Goal: Information Seeking & Learning: Learn about a topic

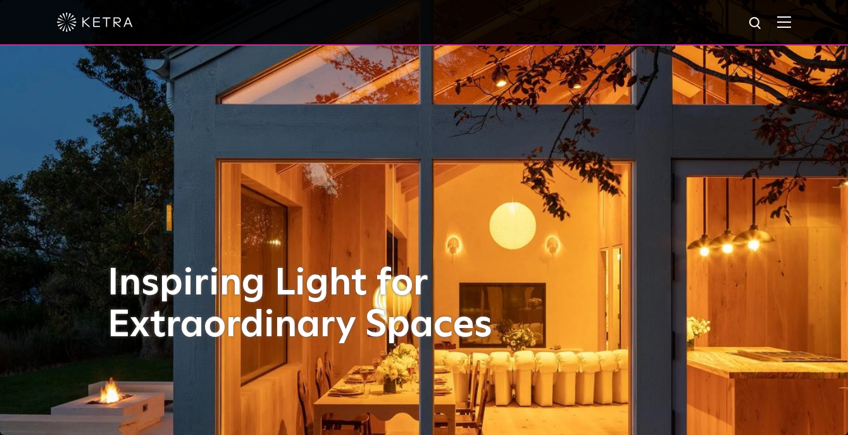
click at [783, 25] on img at bounding box center [784, 22] width 14 height 12
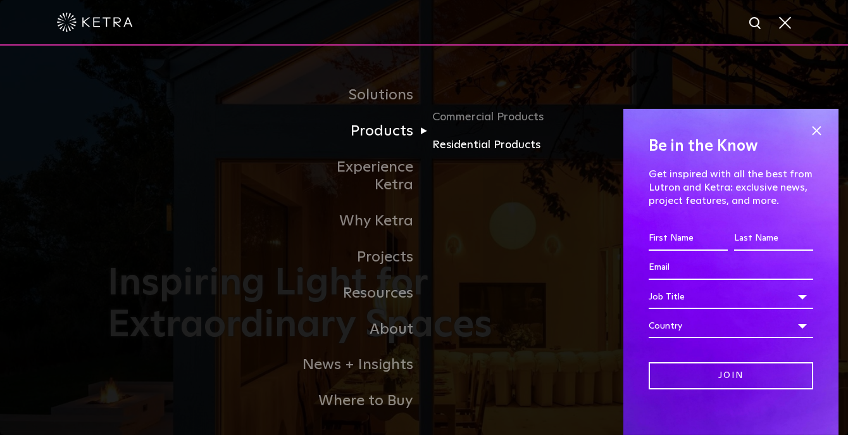
click at [448, 145] on link "Residential Products" at bounding box center [492, 145] width 121 height 18
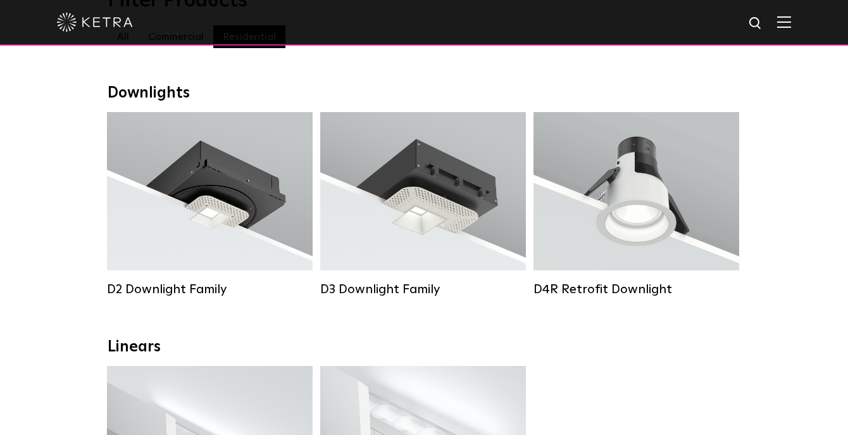
scroll to position [171, 0]
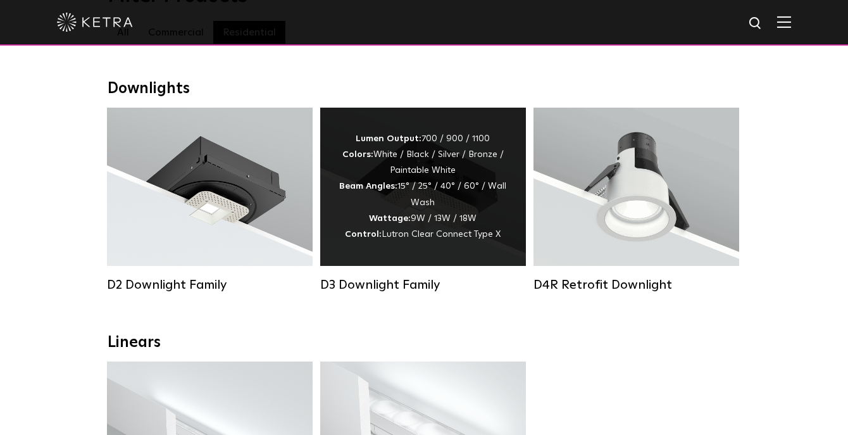
click at [438, 251] on div "Lumen Output: 700 / 900 / 1100 Colors: White / Black / Silver / Bronze / Painta…" at bounding box center [423, 187] width 206 height 158
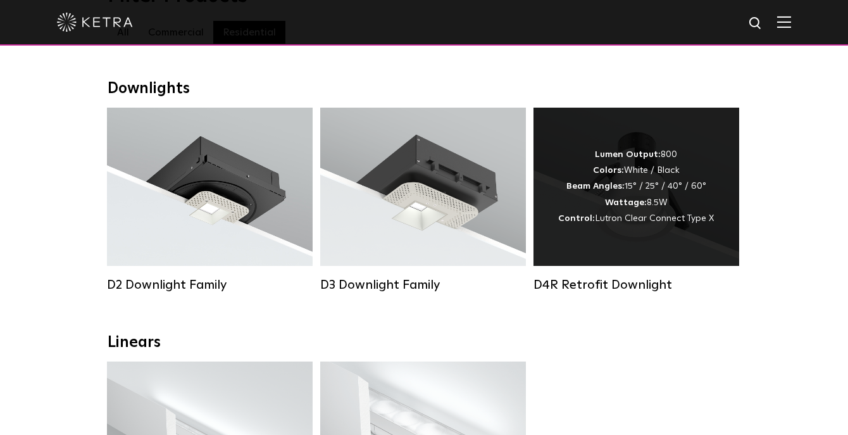
click at [625, 197] on div "Lumen Output: 800 Colors: White / Black Beam Angles: 15° / 25° / 40° / 60° Watt…" at bounding box center [636, 187] width 156 height 80
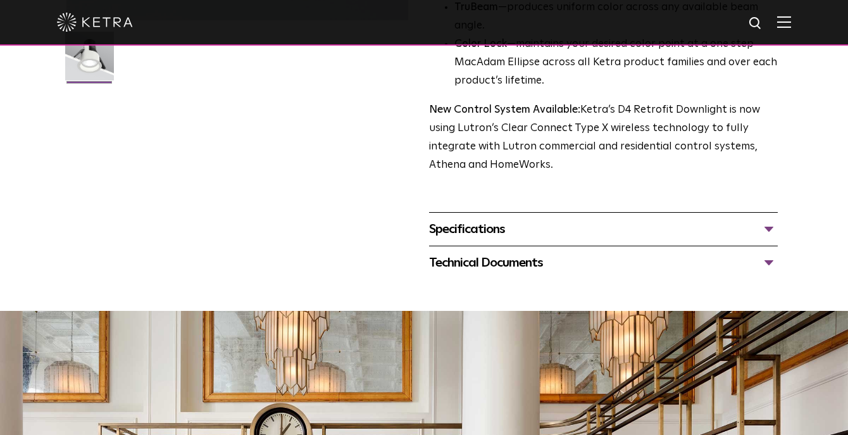
scroll to position [419, 0]
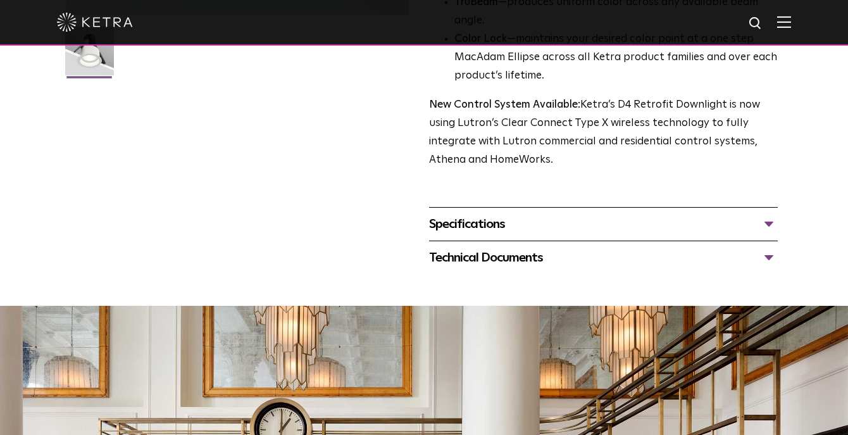
click at [763, 234] on div "Specifications" at bounding box center [603, 224] width 349 height 20
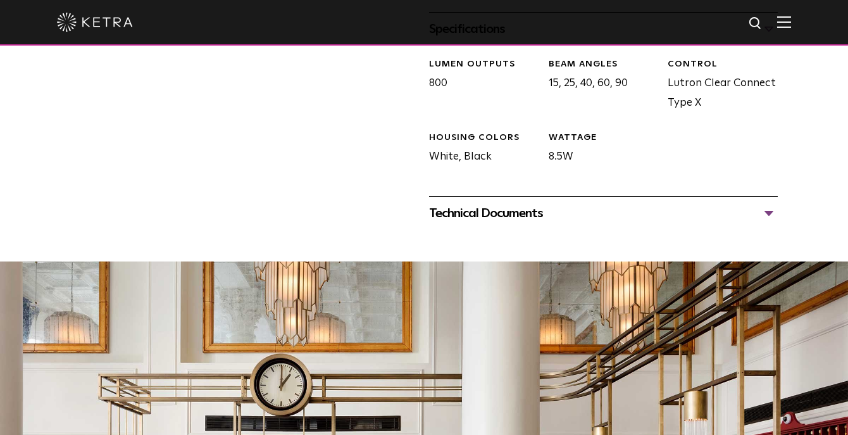
scroll to position [621, 0]
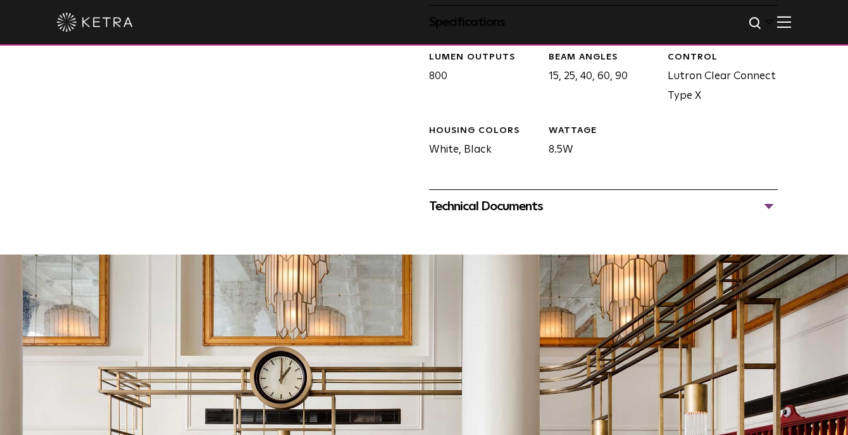
click at [769, 216] on div "Technical Documents" at bounding box center [603, 206] width 349 height 20
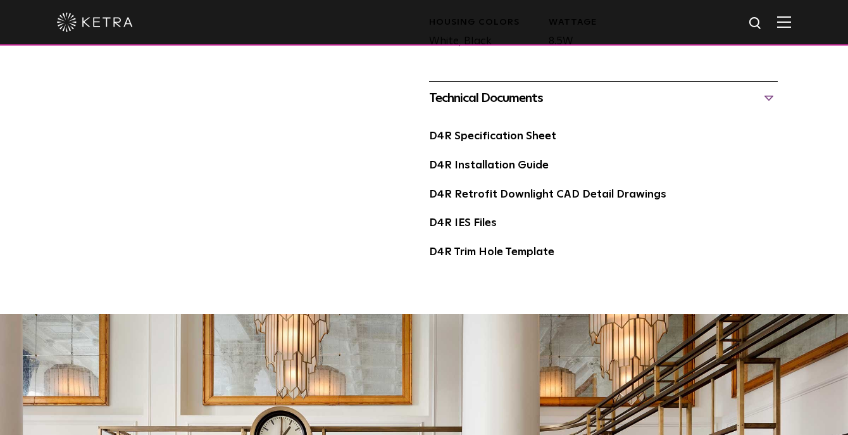
scroll to position [729, 0]
click at [520, 171] on link "D4R Installation Guide" at bounding box center [489, 165] width 120 height 11
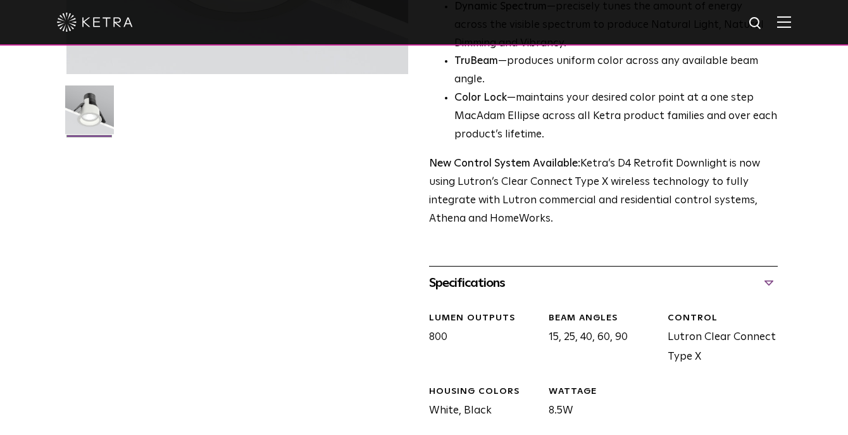
scroll to position [339, 0]
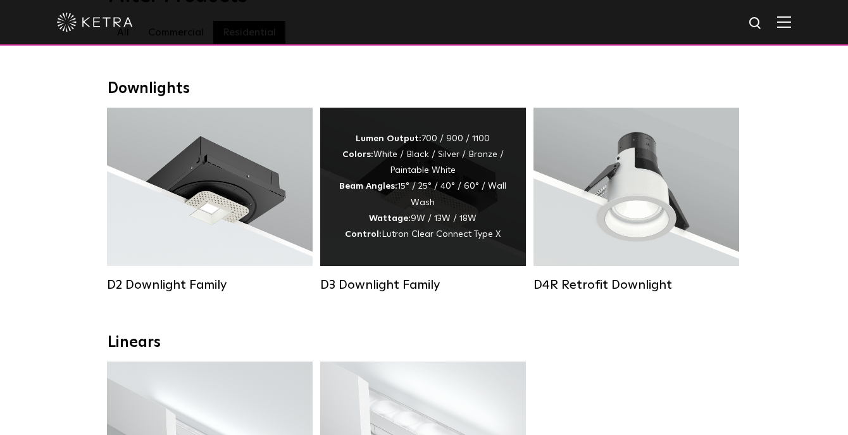
click at [399, 280] on div "D3 Downlight Family" at bounding box center [423, 284] width 206 height 15
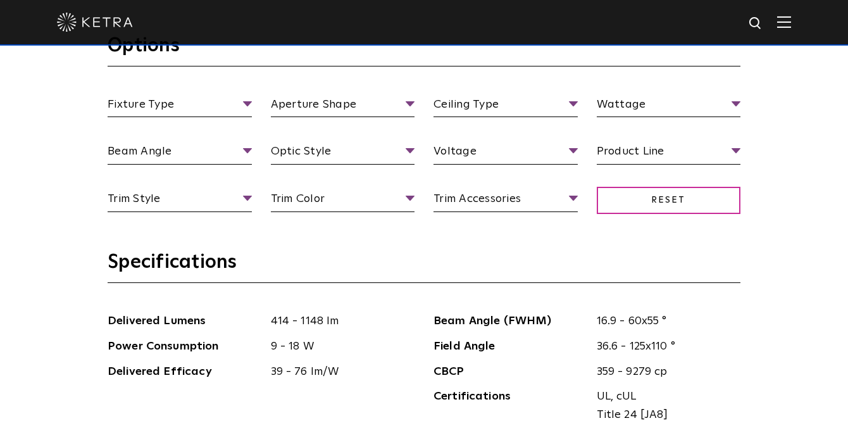
scroll to position [1169, 0]
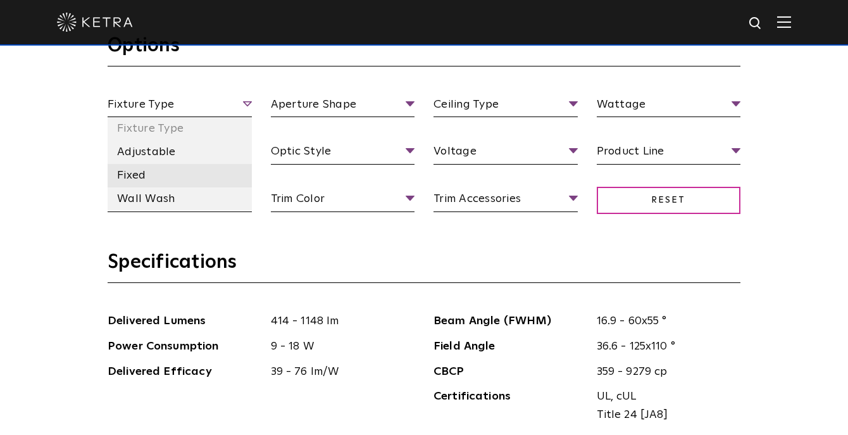
click at [147, 166] on li "Fixed" at bounding box center [180, 175] width 144 height 23
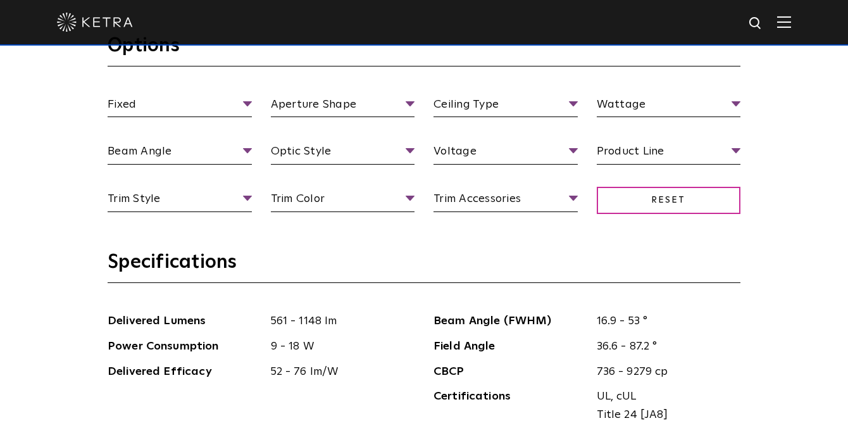
click at [442, 247] on section "Options Fixed Fixture Type Adjustable Fixed Wall Wash Aperture Shape Aperture […" at bounding box center [424, 142] width 633 height 216
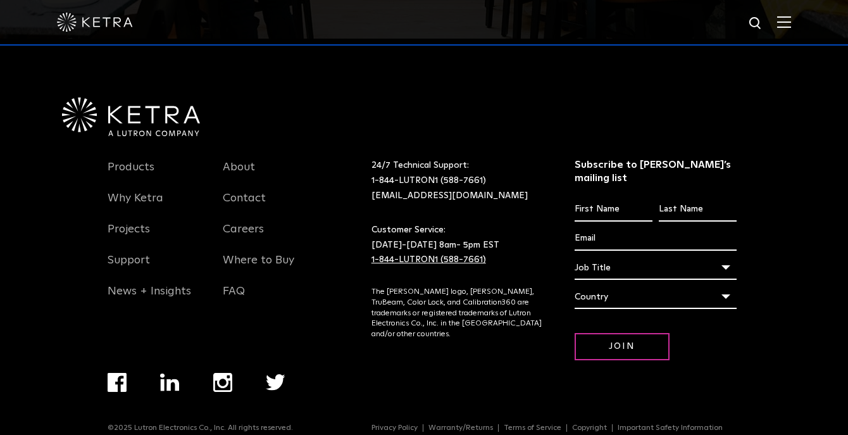
scroll to position [2704, 0]
click at [132, 161] on link "Products" at bounding box center [131, 175] width 47 height 29
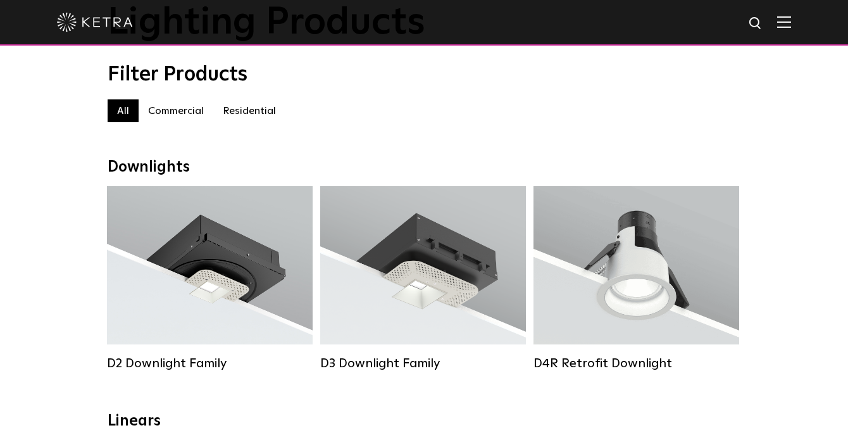
scroll to position [94, 0]
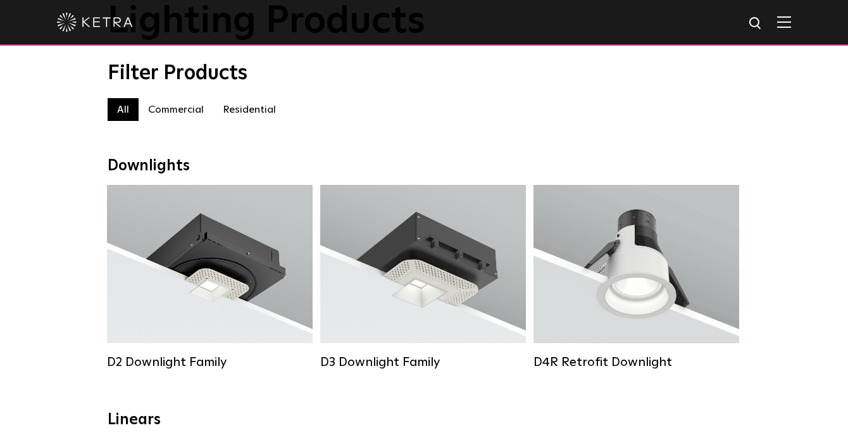
click at [236, 107] on label "Residential" at bounding box center [249, 109] width 72 height 23
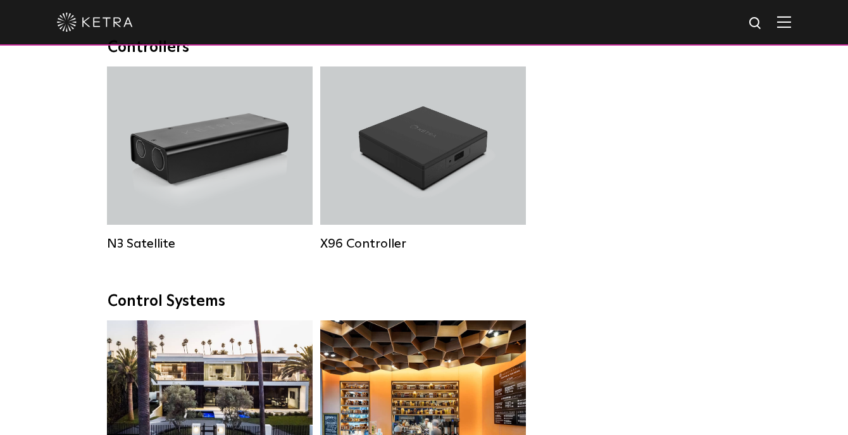
scroll to position [1438, 0]
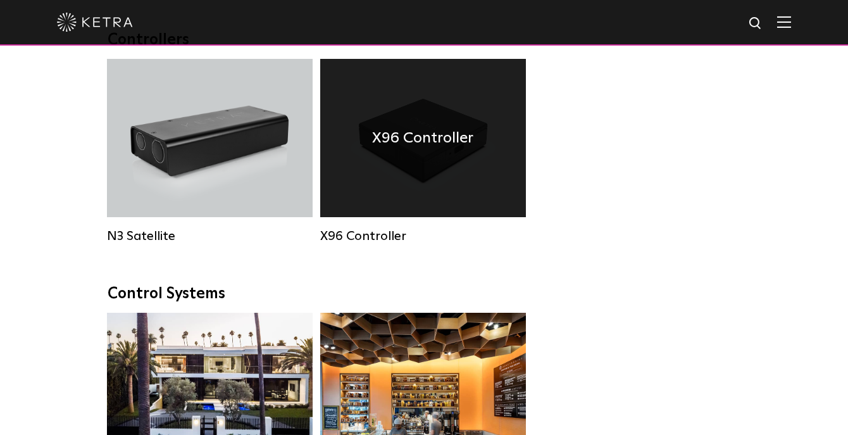
click at [449, 163] on div "X96 Controller" at bounding box center [423, 138] width 206 height 158
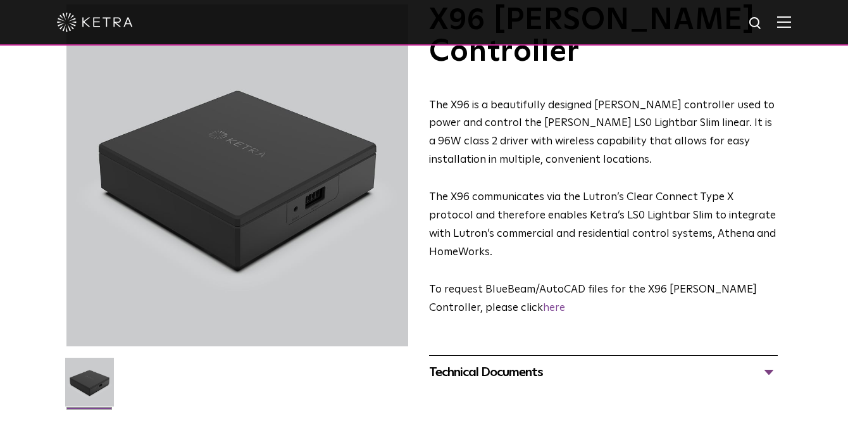
scroll to position [97, 0]
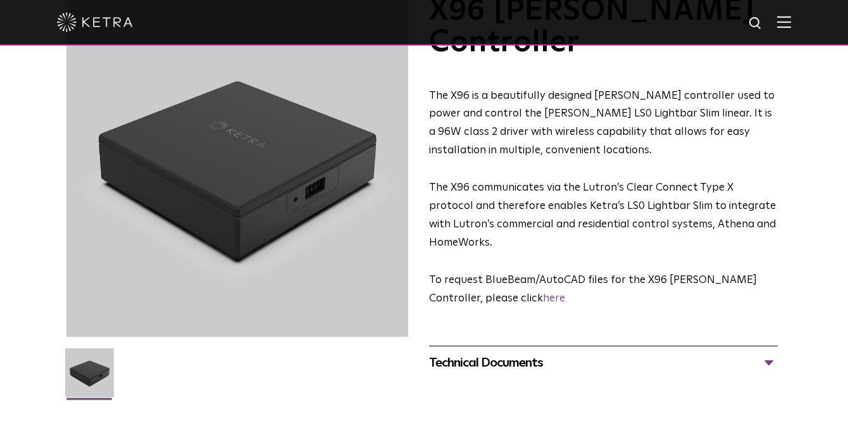
click at [769, 352] on div "Technical Documents" at bounding box center [603, 362] width 349 height 20
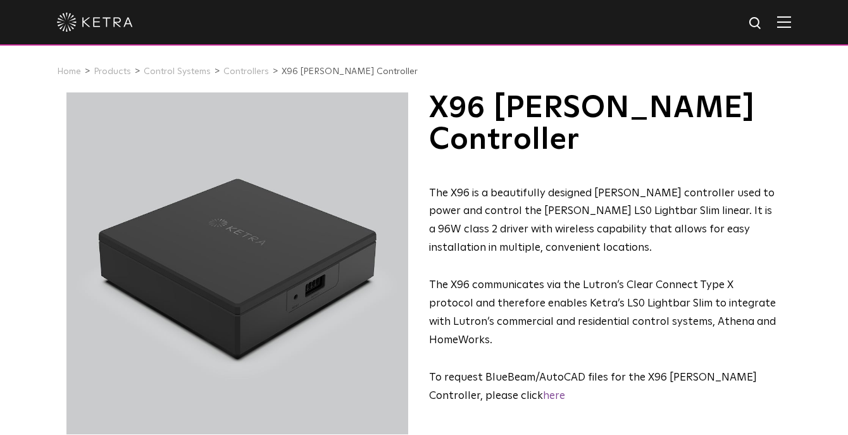
scroll to position [0, 0]
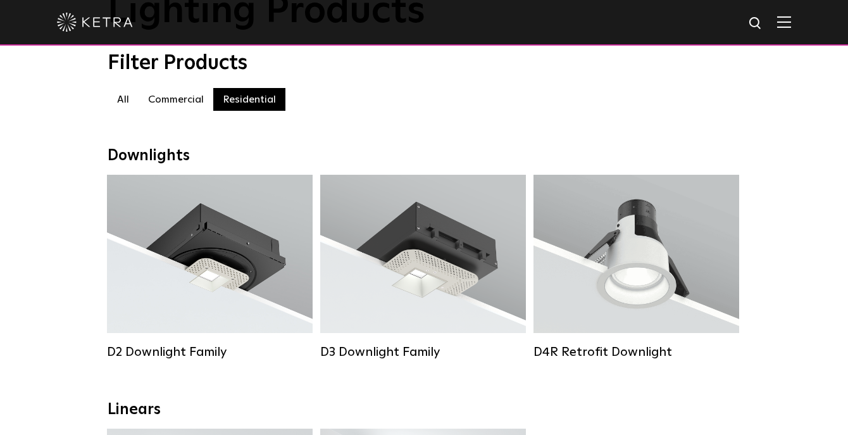
scroll to position [117, 0]
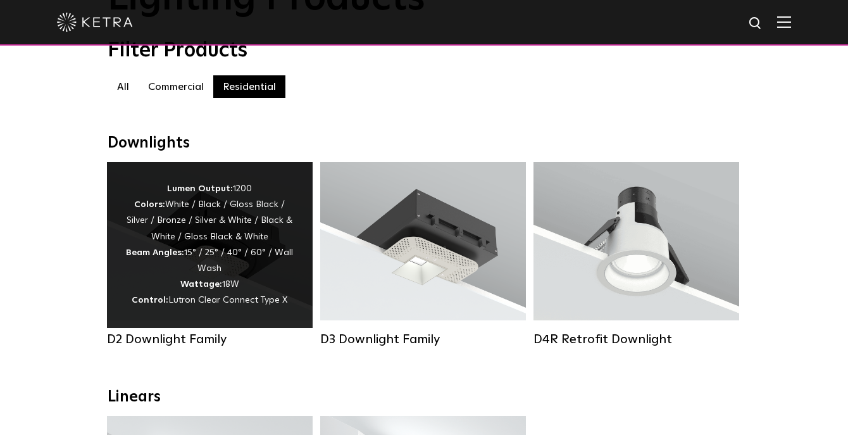
click at [211, 339] on div "D2 Downlight Family" at bounding box center [210, 339] width 206 height 15
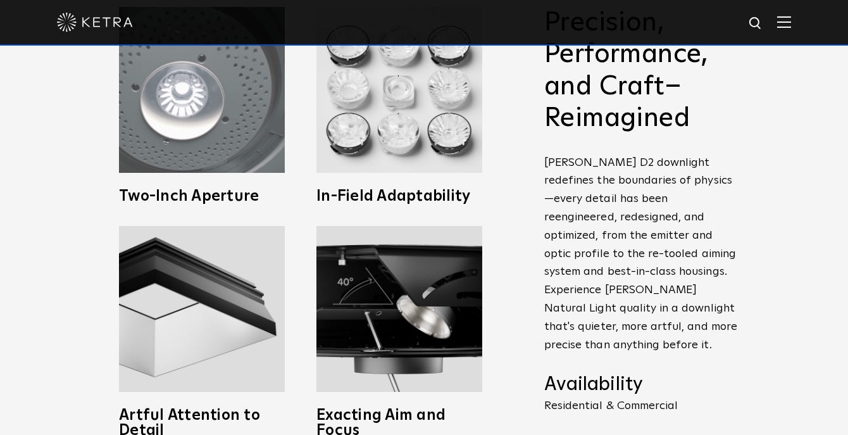
scroll to position [508, 0]
